Goal: Information Seeking & Learning: Learn about a topic

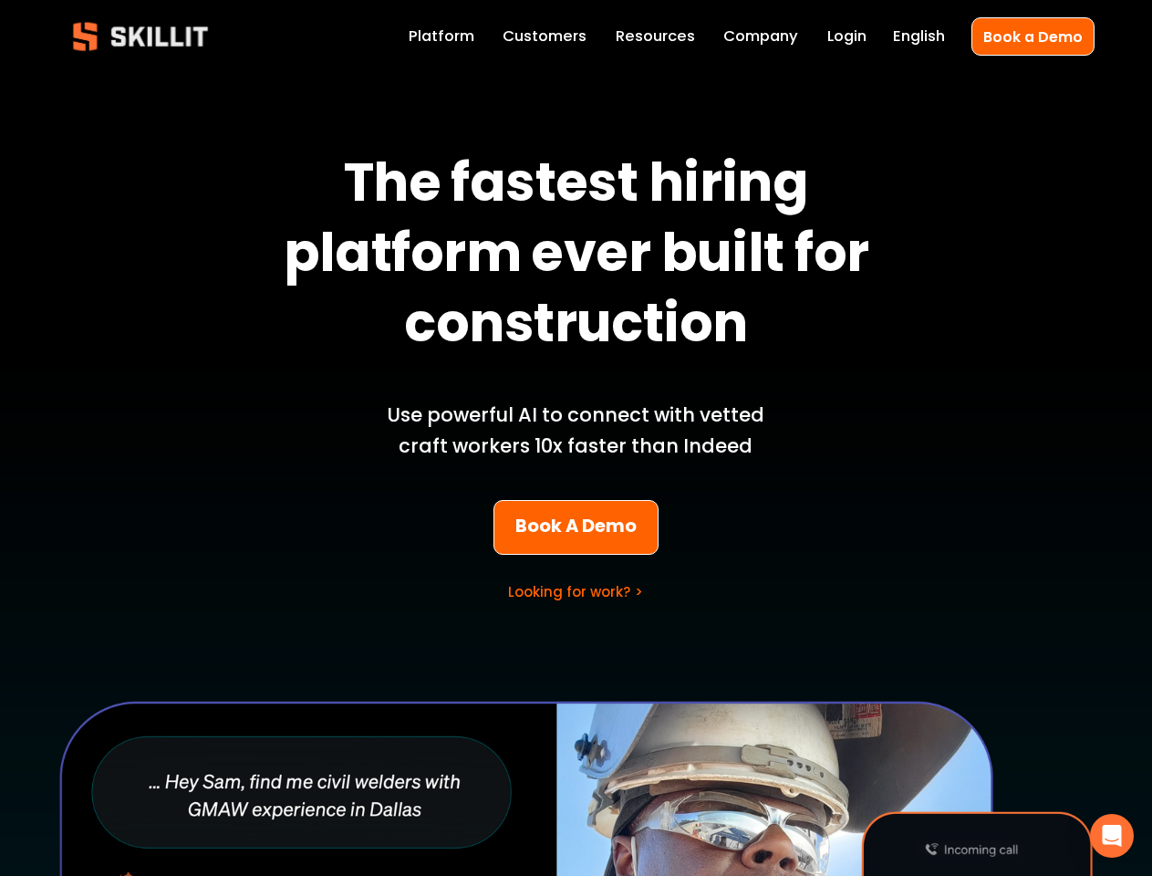
click at [576, 438] on p "Use powerful AI to connect with vetted craft workers 10x faster than Indeed" at bounding box center [576, 431] width 426 height 62
click at [1112, 836] on icon "Open Intercom Messenger" at bounding box center [1112, 836] width 19 height 22
